Goal: Task Accomplishment & Management: Manage account settings

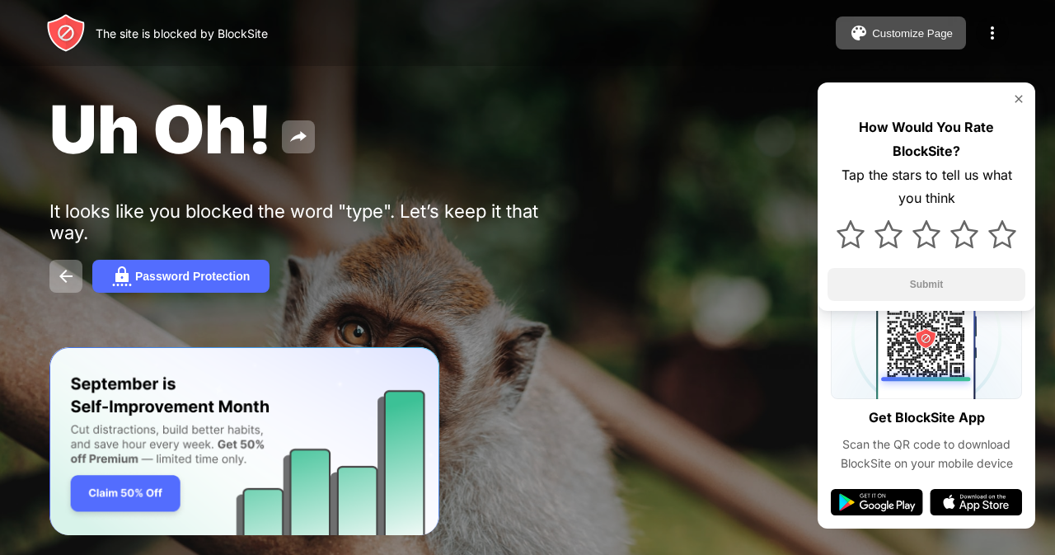
click at [991, 29] on img at bounding box center [993, 33] width 20 height 20
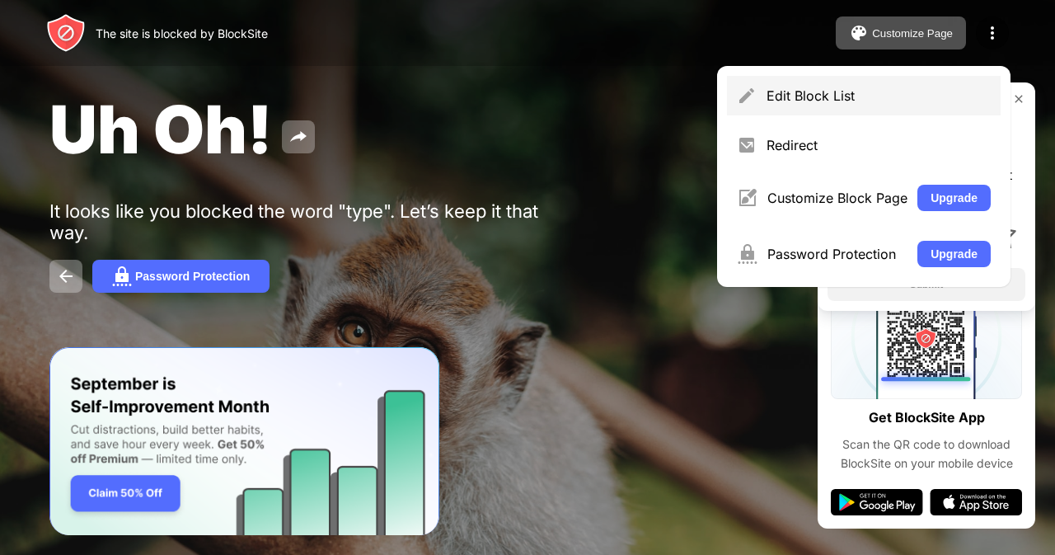
click at [874, 93] on div "Edit Block List" at bounding box center [879, 95] width 224 height 16
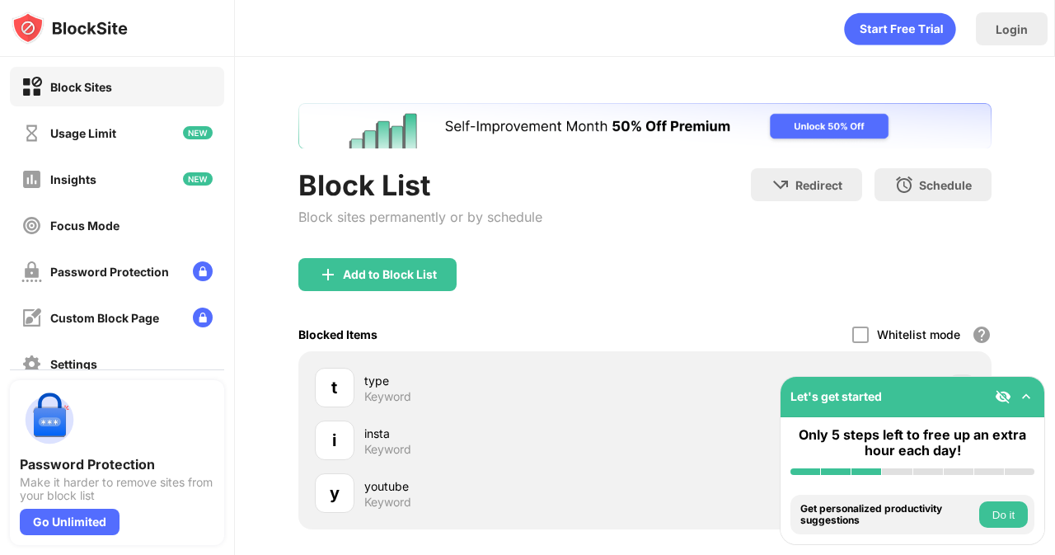
scroll to position [160, 0]
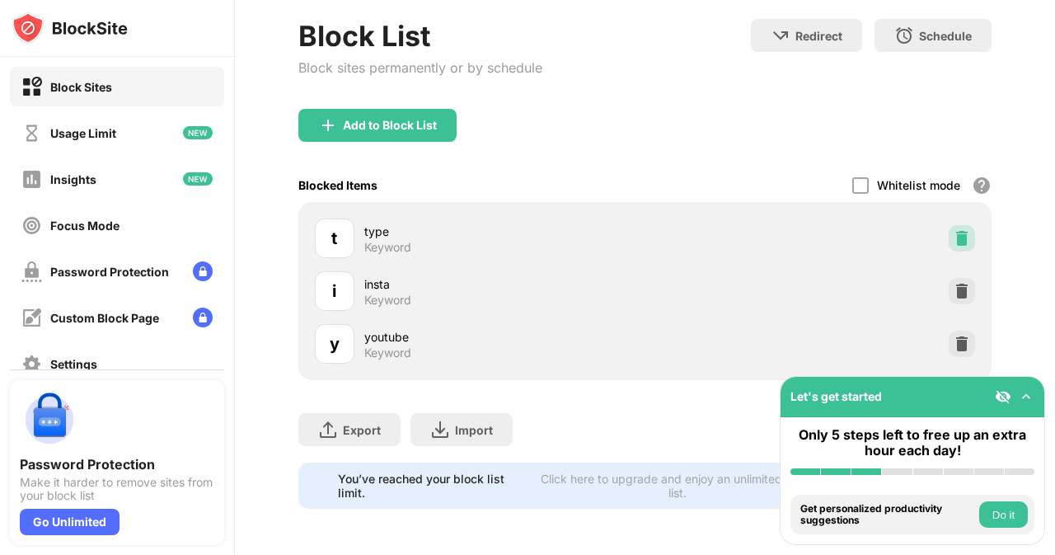
click at [954, 232] on img at bounding box center [962, 238] width 16 height 16
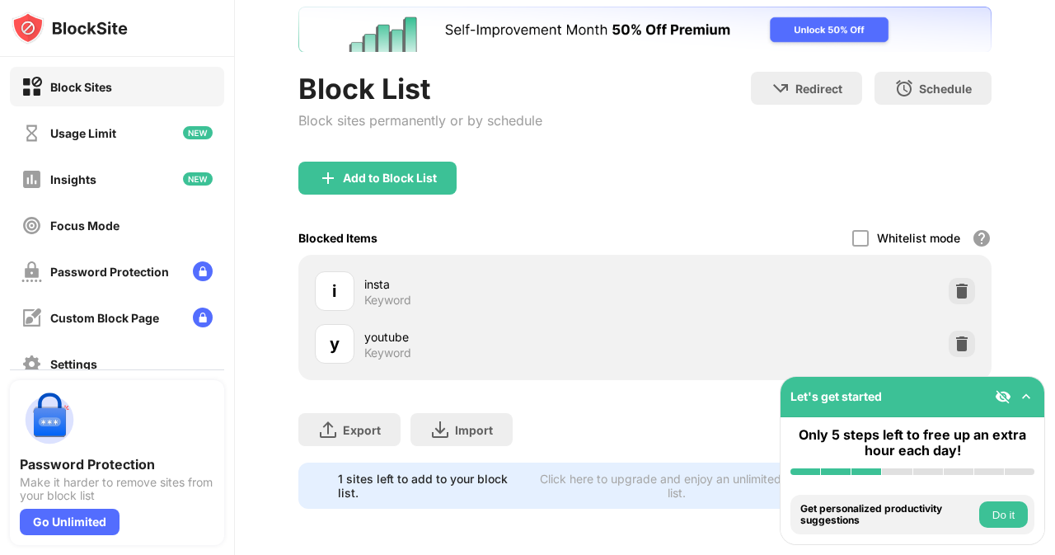
scroll to position [107, 0]
click at [424, 172] on div "Add to Block List" at bounding box center [390, 178] width 94 height 13
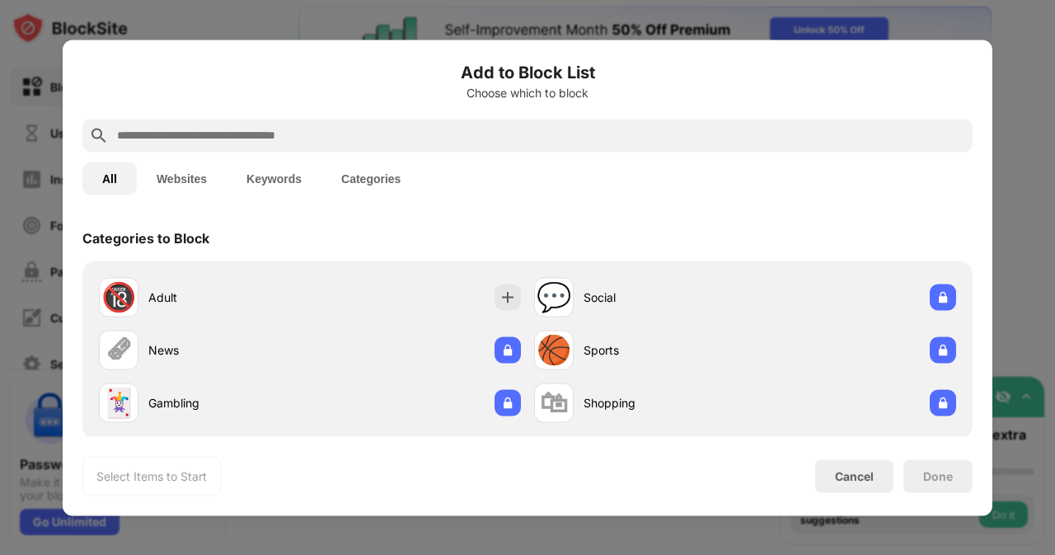
click at [249, 179] on button "Keywords" at bounding box center [274, 178] width 95 height 33
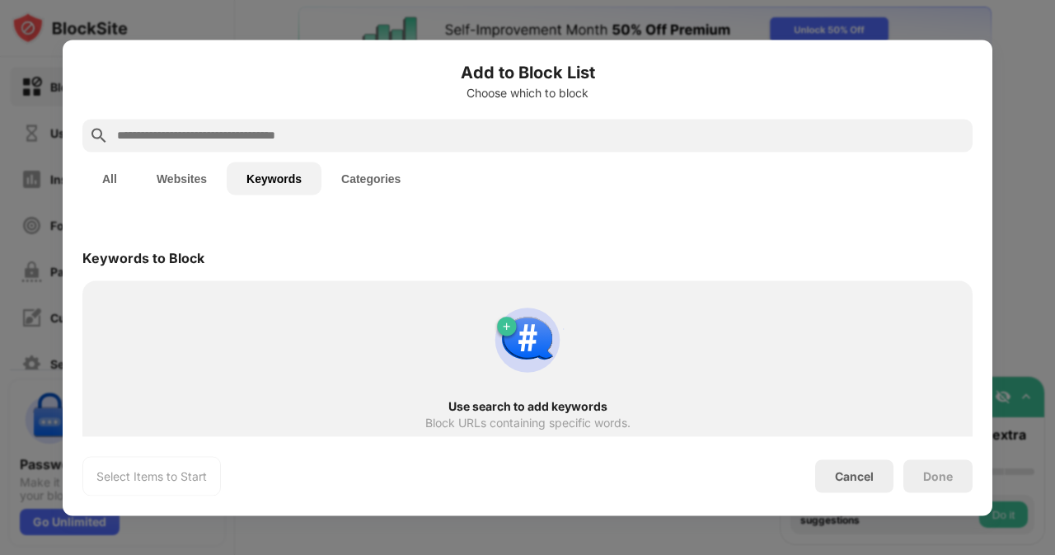
click at [259, 126] on input "text" at bounding box center [540, 135] width 851 height 20
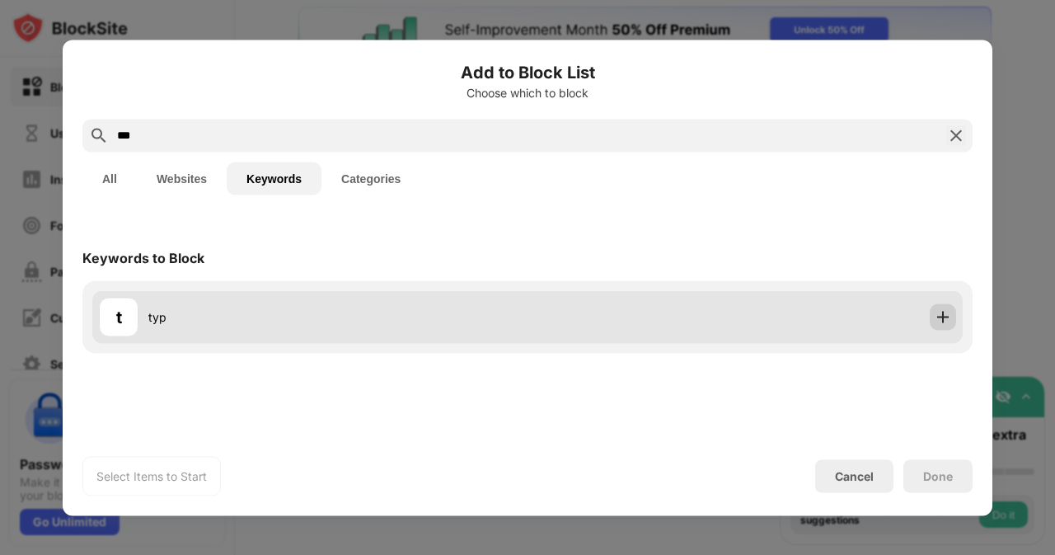
type input "***"
click at [950, 312] on img at bounding box center [943, 316] width 16 height 16
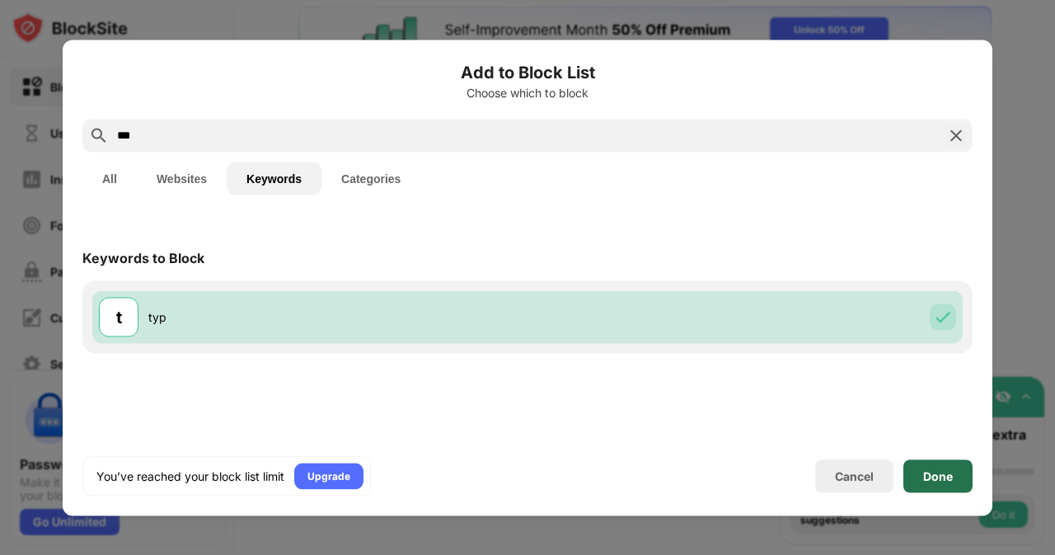
click at [947, 468] on div "Done" at bounding box center [938, 475] width 69 height 33
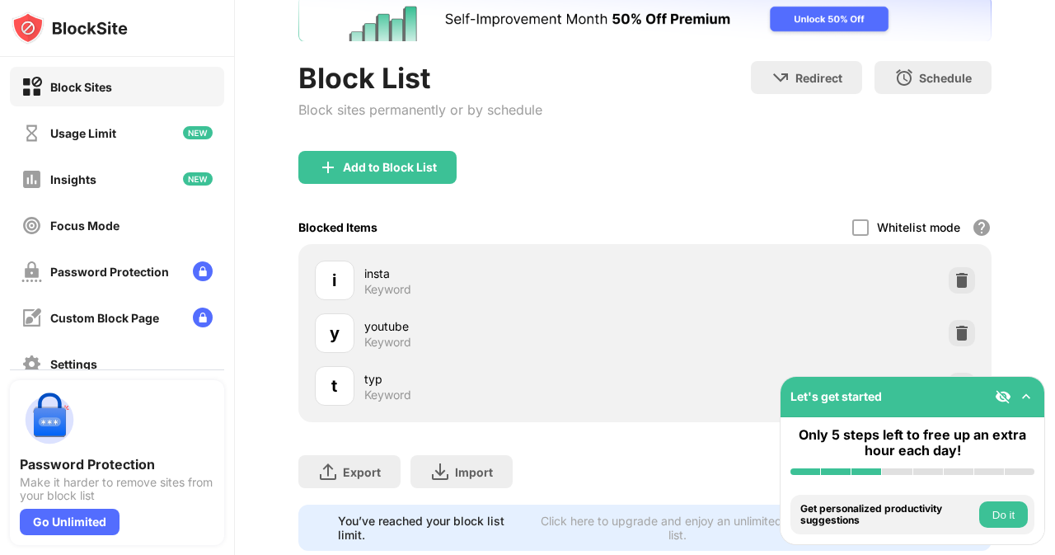
scroll to position [160, 0]
